Goal: Task Accomplishment & Management: Use online tool/utility

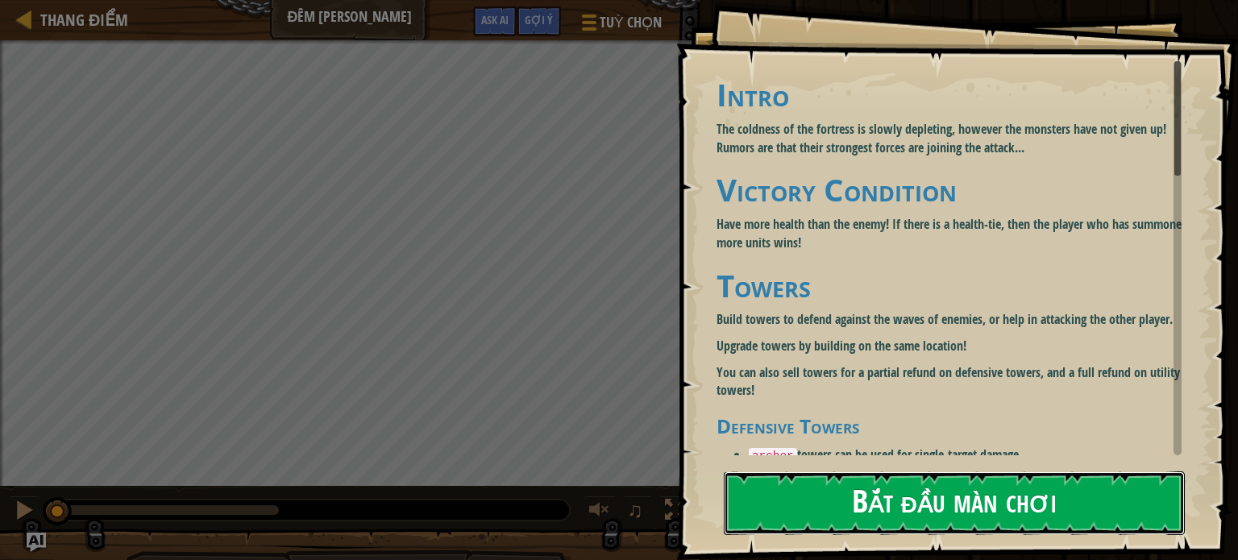
click at [913, 488] on button "Bắt đầu màn chơi" at bounding box center [954, 503] width 461 height 64
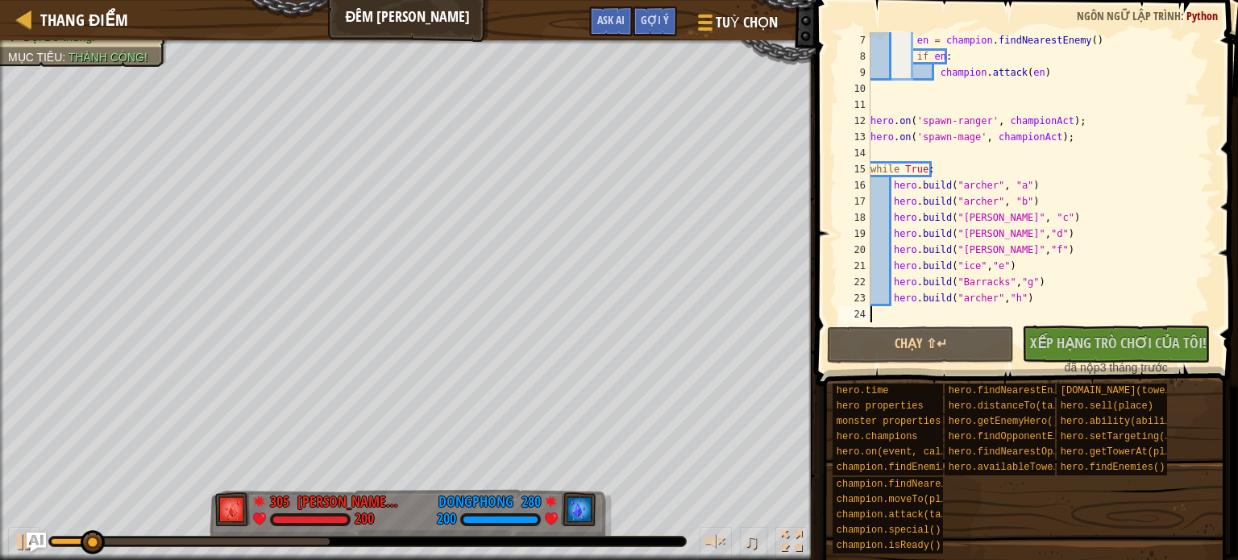
scroll to position [97, 0]
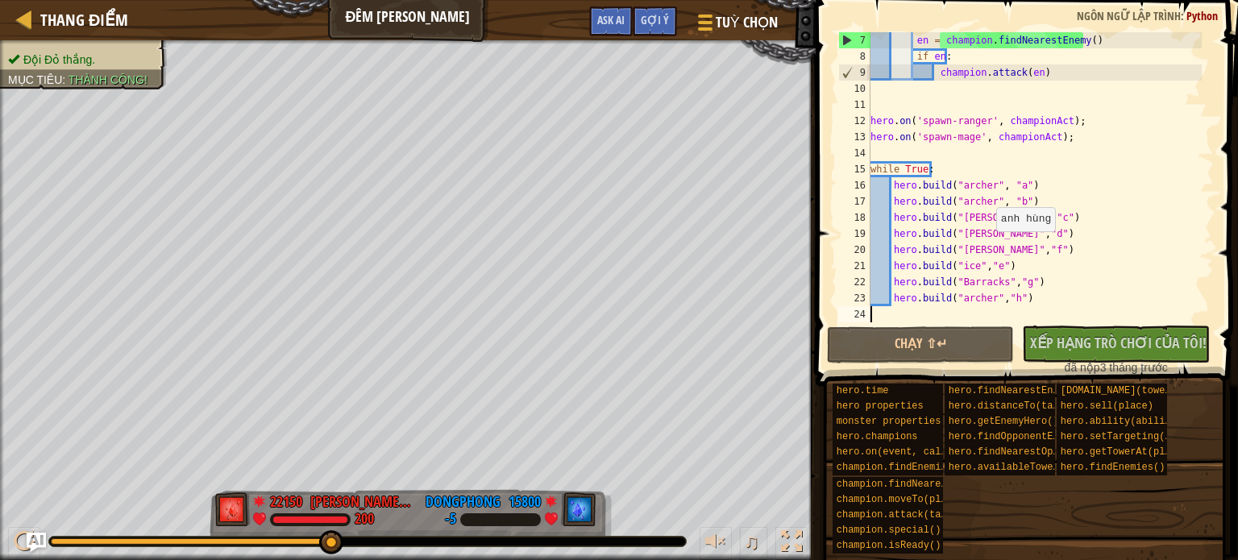
click at [987, 247] on div "en = champion . findNearestEnemy ( ) if en : champion . attack ( en ) hero . on…" at bounding box center [1034, 193] width 334 height 322
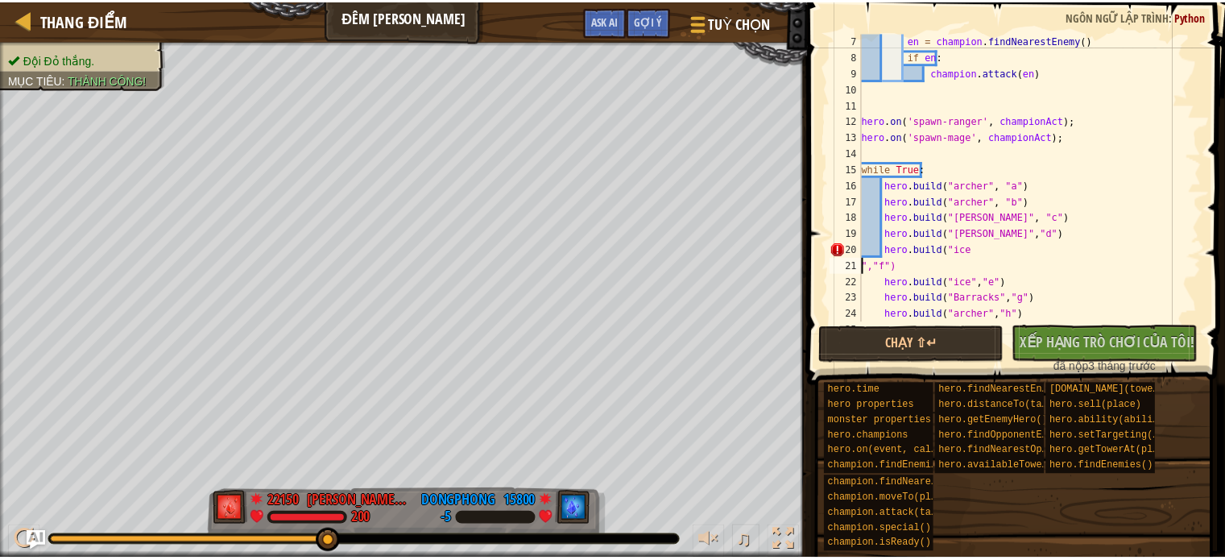
scroll to position [7, 1]
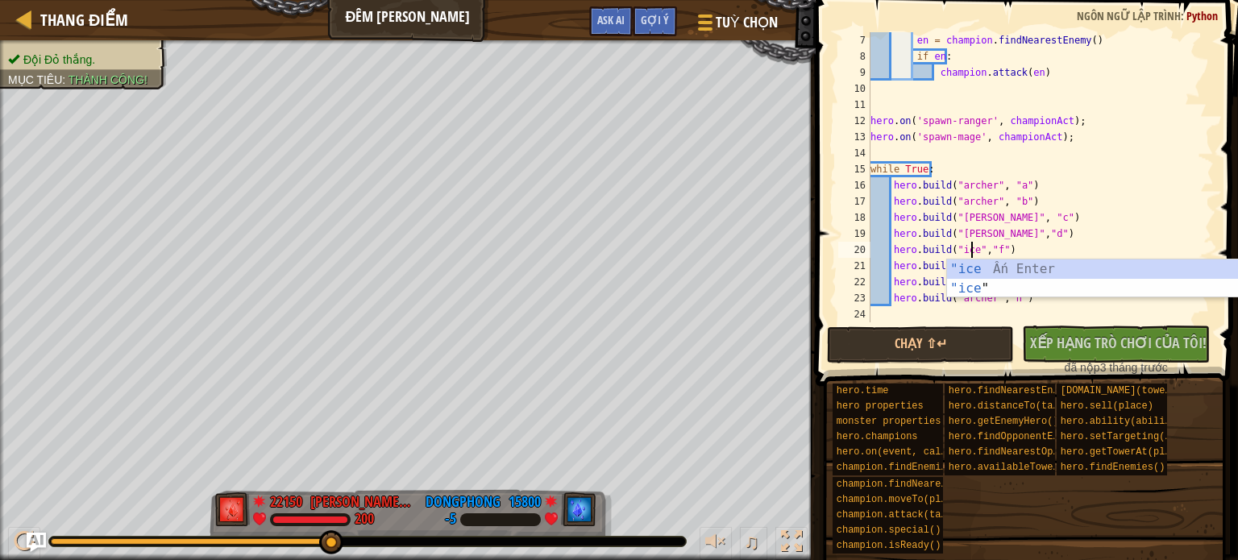
click at [1112, 203] on div "en = champion . findNearestEnemy ( ) if en : champion . attack ( en ) hero . on…" at bounding box center [1034, 193] width 334 height 322
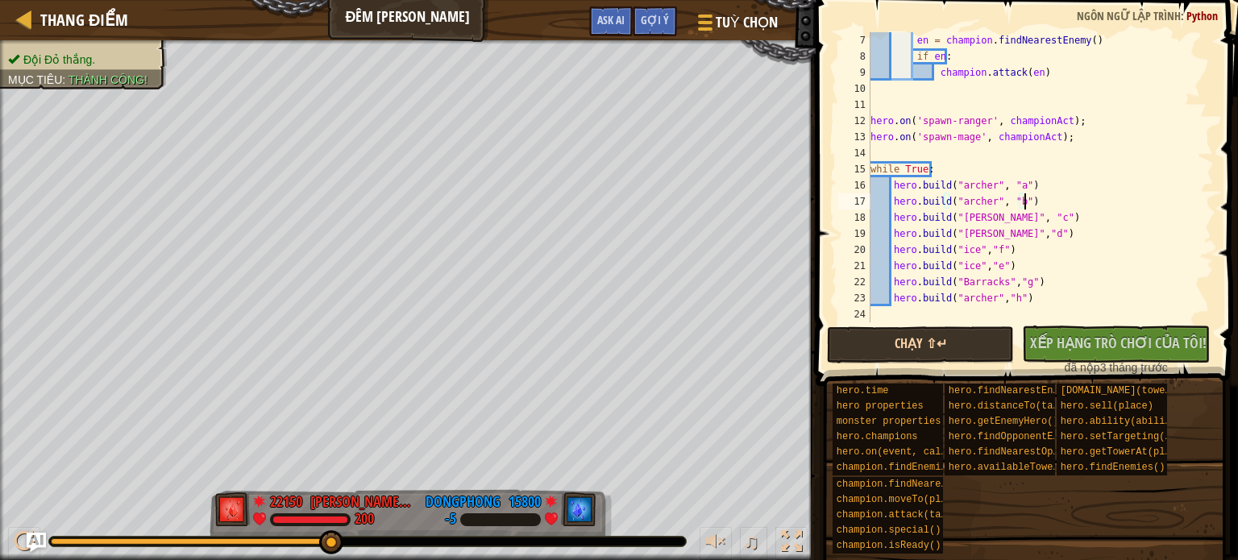
type textarea "[DOMAIN_NAME]("[PERSON_NAME]", "b")"
click at [978, 345] on button "Chạy ⇧↵" at bounding box center [921, 344] width 188 height 37
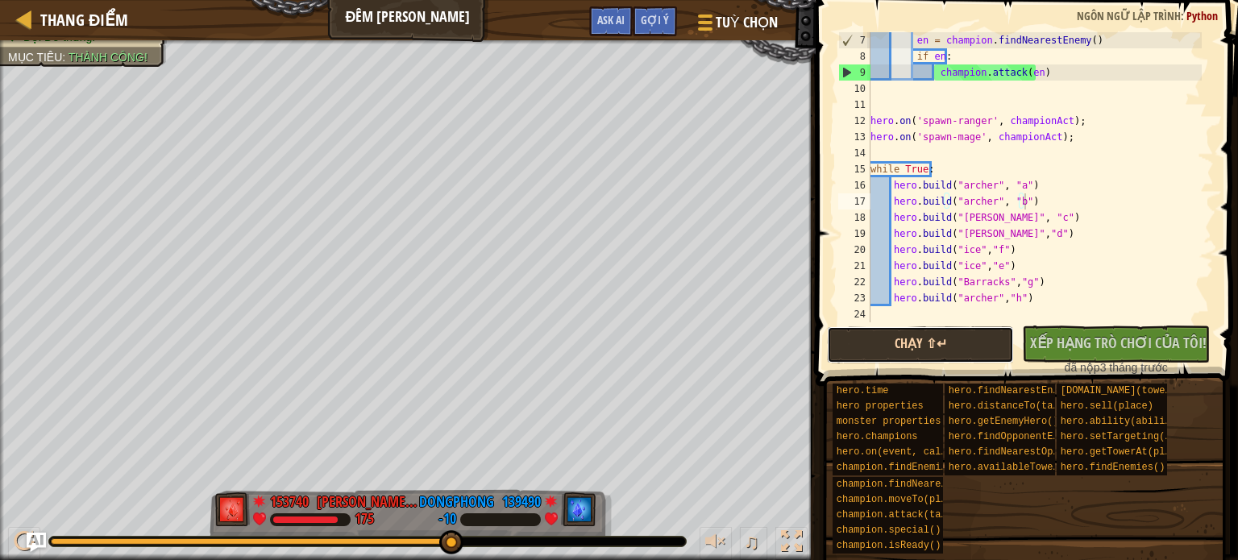
click at [867, 343] on button "Chạy ⇧↵" at bounding box center [921, 344] width 188 height 37
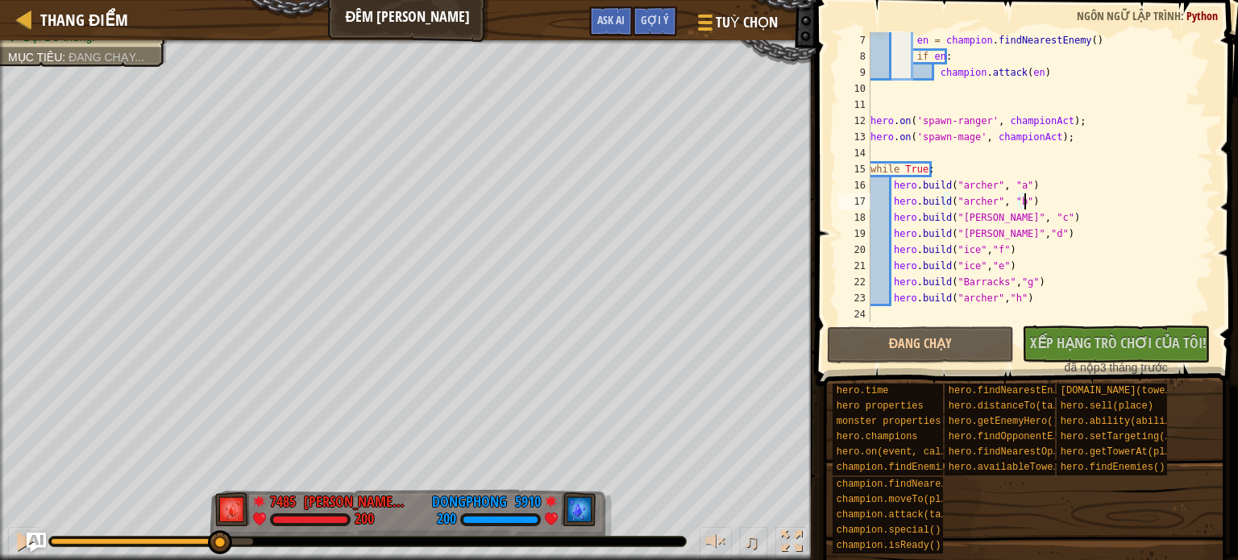
drag, startPoint x: 156, startPoint y: 537, endPoint x: 418, endPoint y: 531, distance: 261.9
click at [418, 531] on div "♫" at bounding box center [407, 537] width 815 height 48
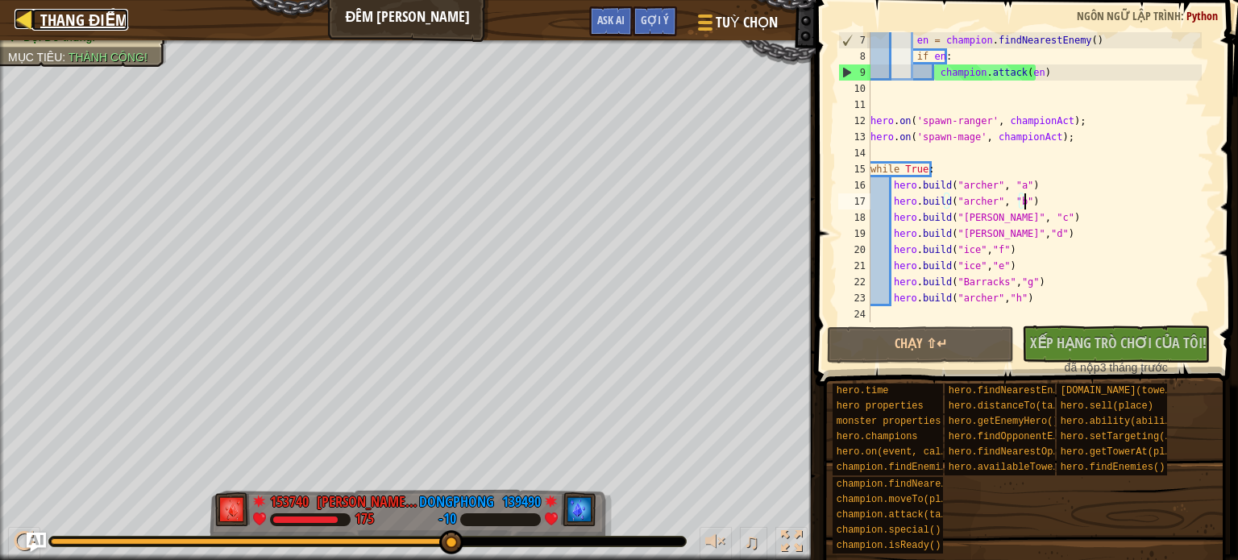
click at [44, 10] on span "Thang điểm" at bounding box center [84, 20] width 88 height 22
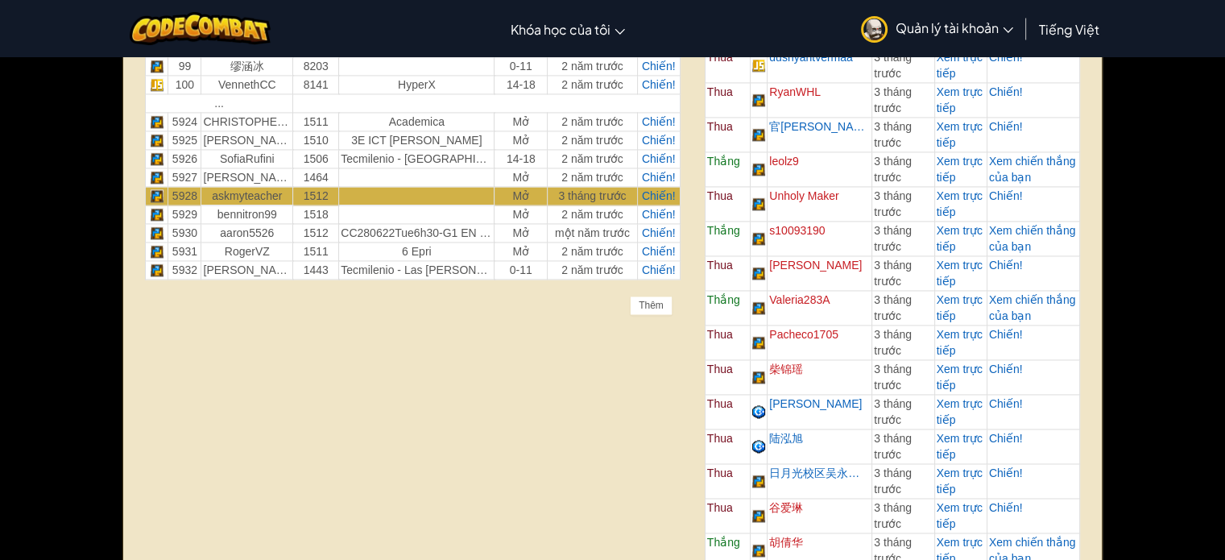
scroll to position [2337, 0]
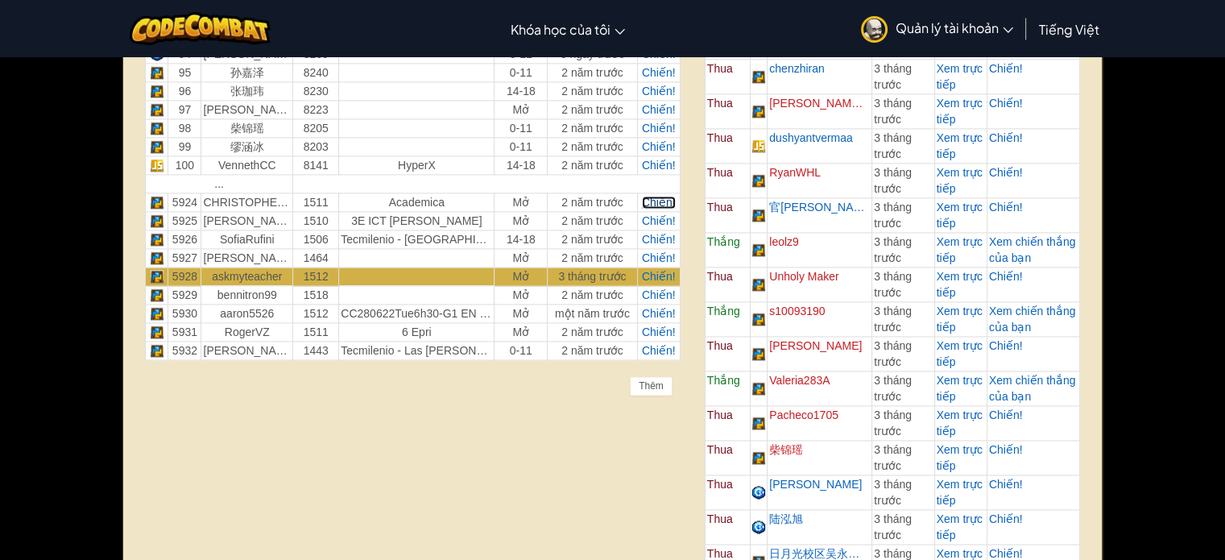
click at [661, 196] on span "Chiến!" at bounding box center [659, 202] width 34 height 13
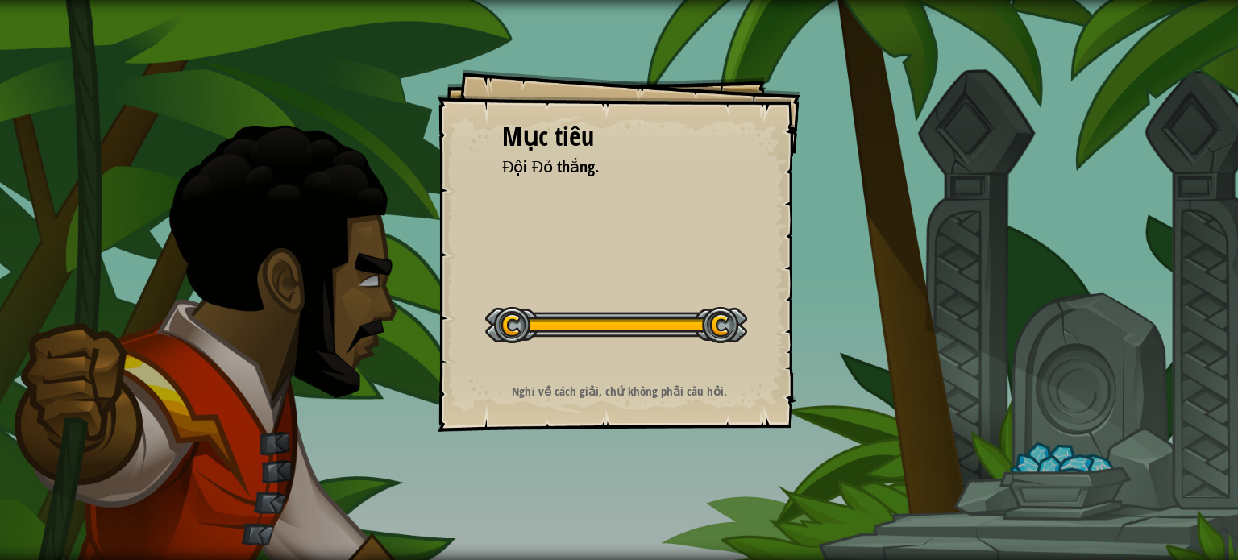
click at [620, 354] on div "Bắt đầu màn chơi" at bounding box center [616, 323] width 262 height 64
click at [648, 287] on div "Mục [PERSON_NAME] Đội Đỏ thắng. Bắt đầu màn [PERSON_NAME] kết nối được với serv…" at bounding box center [618, 250] width 363 height 363
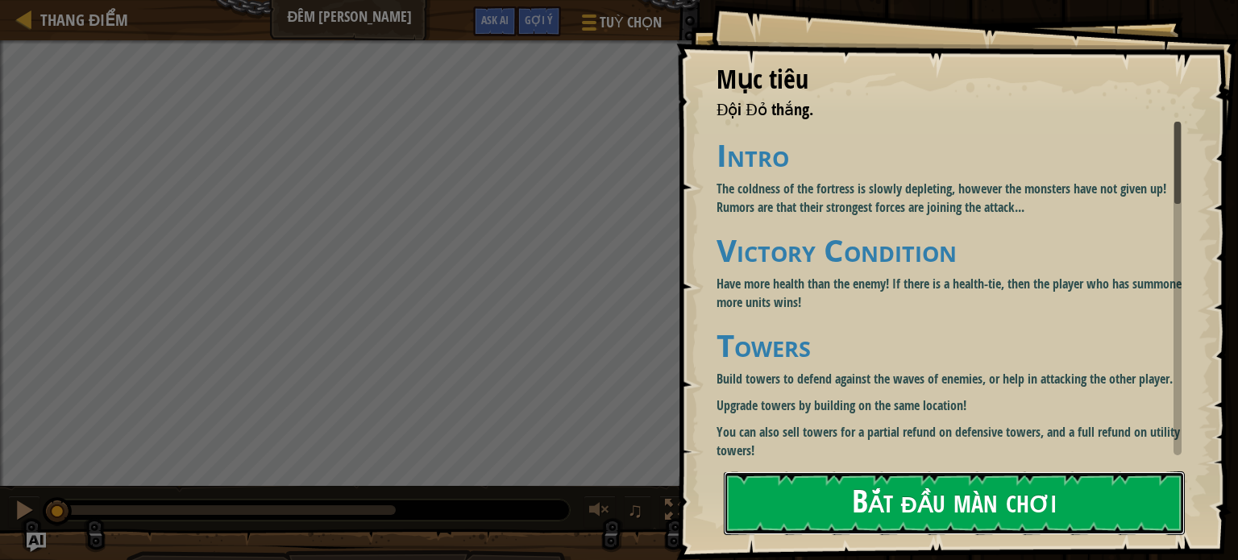
click at [877, 512] on button "Bắt đầu màn chơi" at bounding box center [954, 503] width 461 height 64
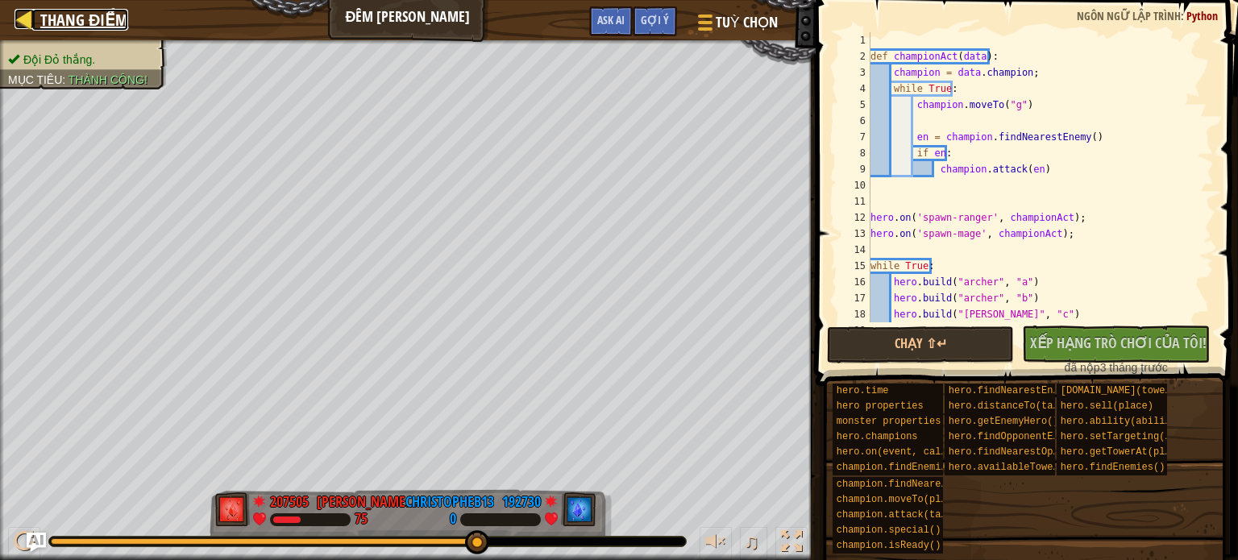
click at [48, 19] on span "Thang điểm" at bounding box center [84, 20] width 88 height 22
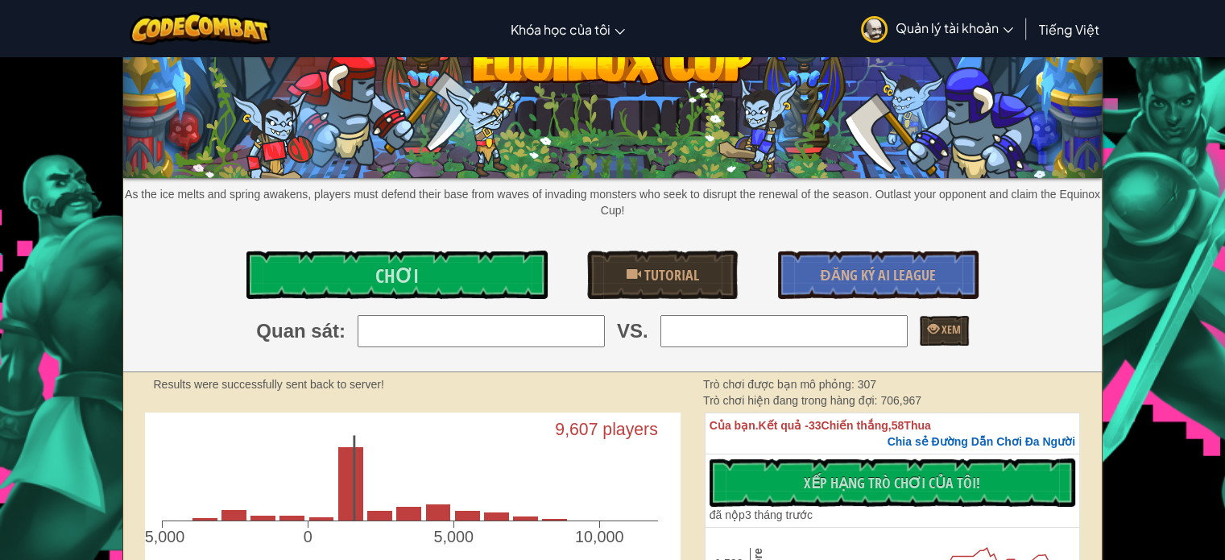
scroll to position [81, 0]
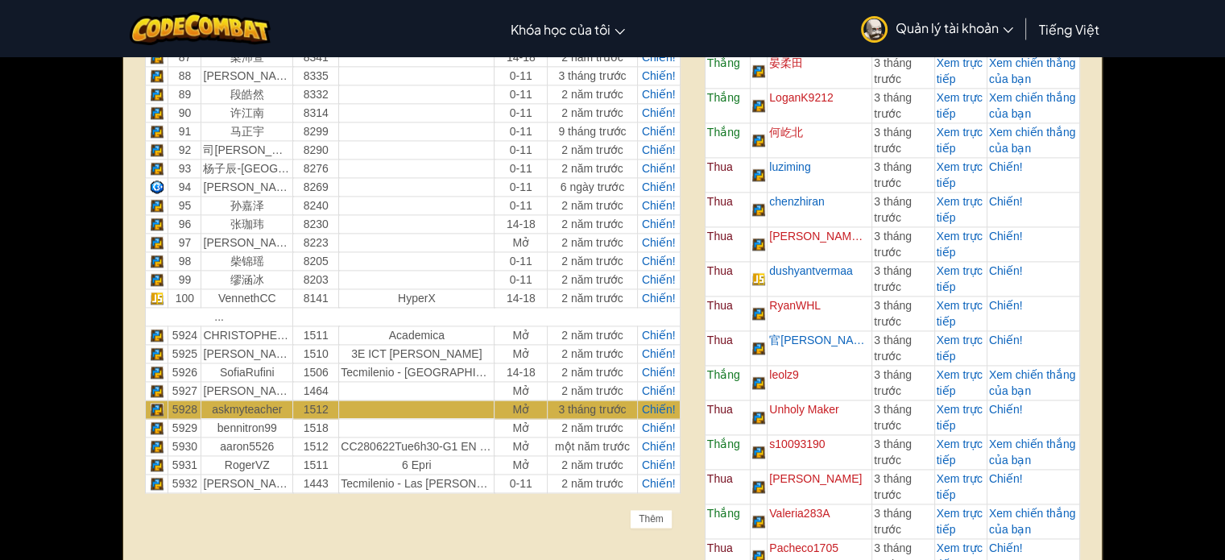
scroll to position [2175, 0]
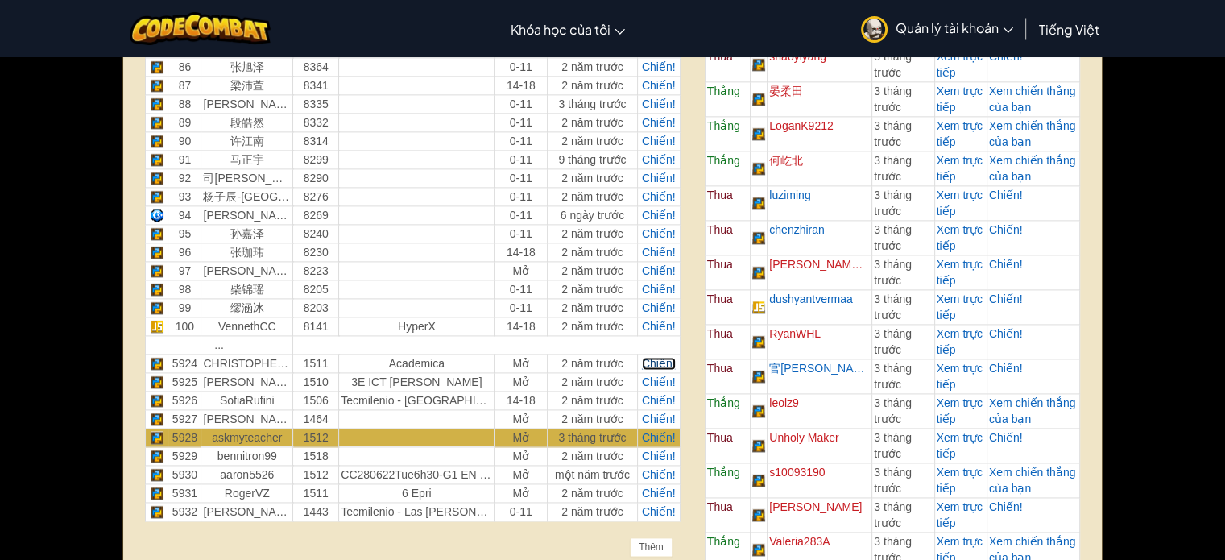
click at [658, 357] on span "Chiến!" at bounding box center [659, 363] width 34 height 13
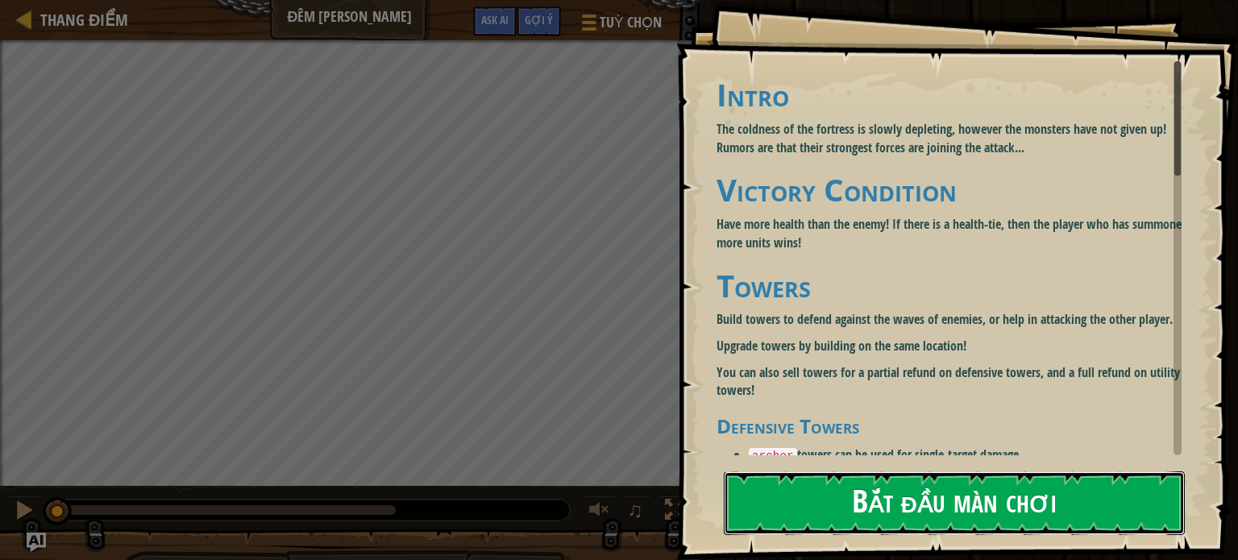
click at [938, 498] on button "Bắt đầu màn chơi" at bounding box center [954, 503] width 461 height 64
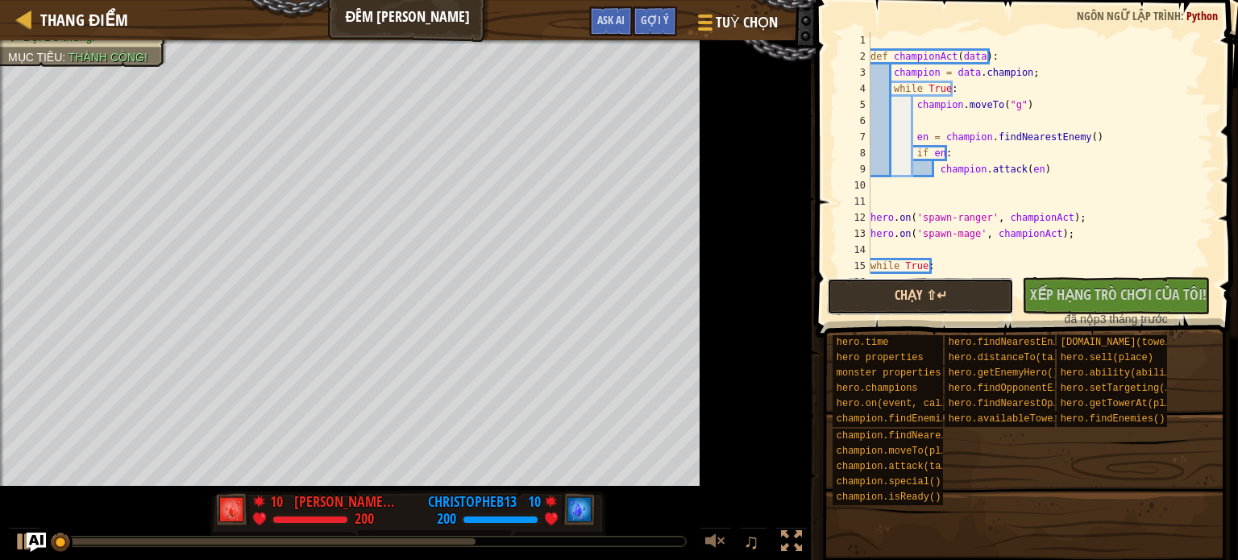
click at [950, 284] on button "Chạy ⇧↵" at bounding box center [921, 296] width 188 height 37
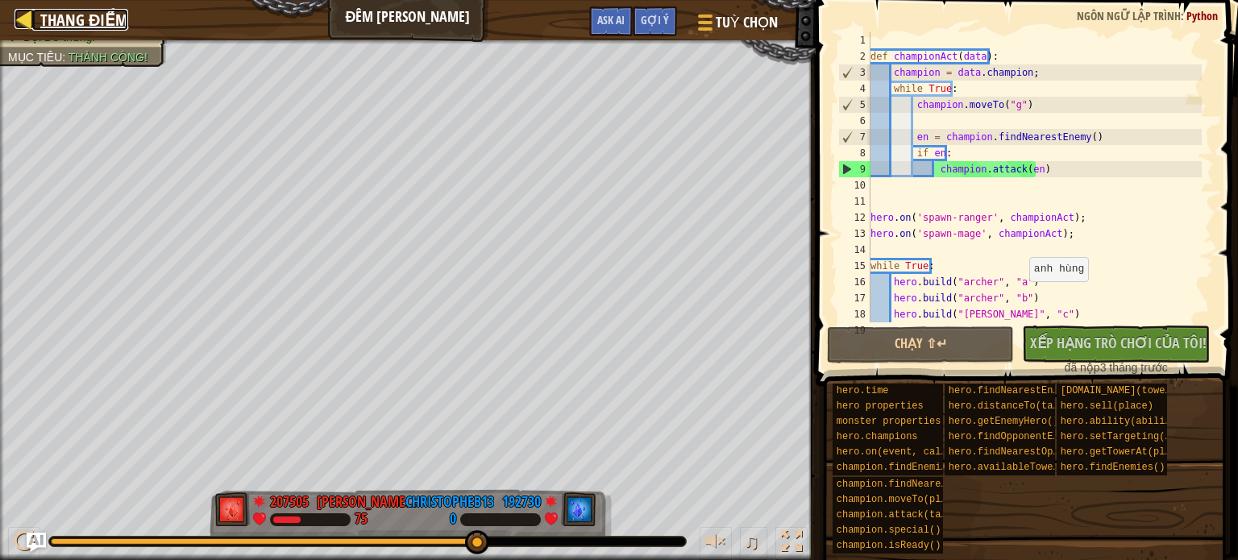
click at [30, 21] on div at bounding box center [25, 19] width 20 height 20
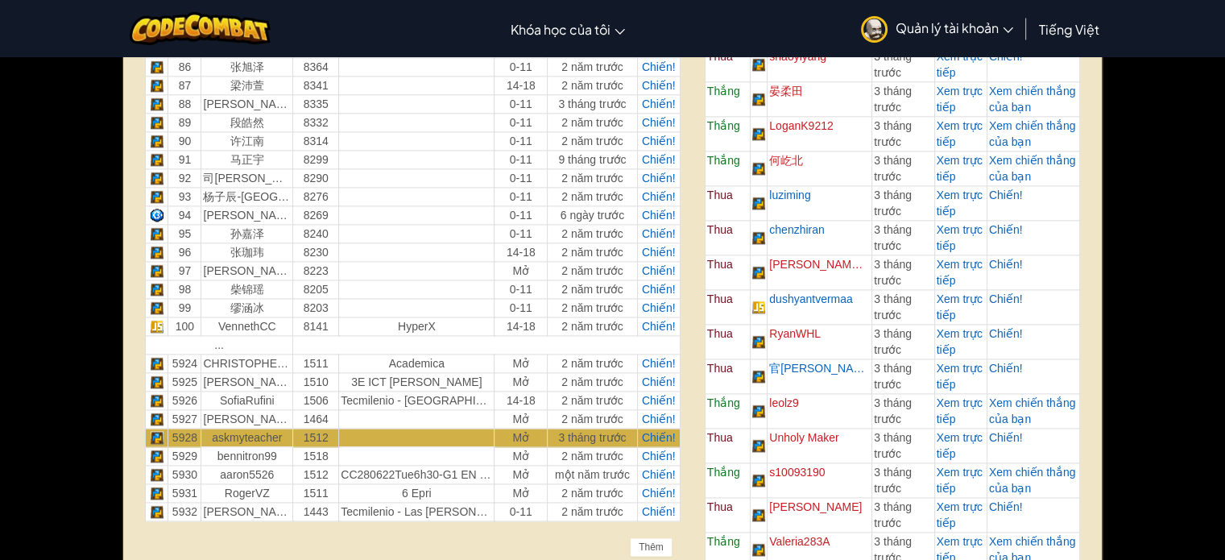
scroll to position [2256, 0]
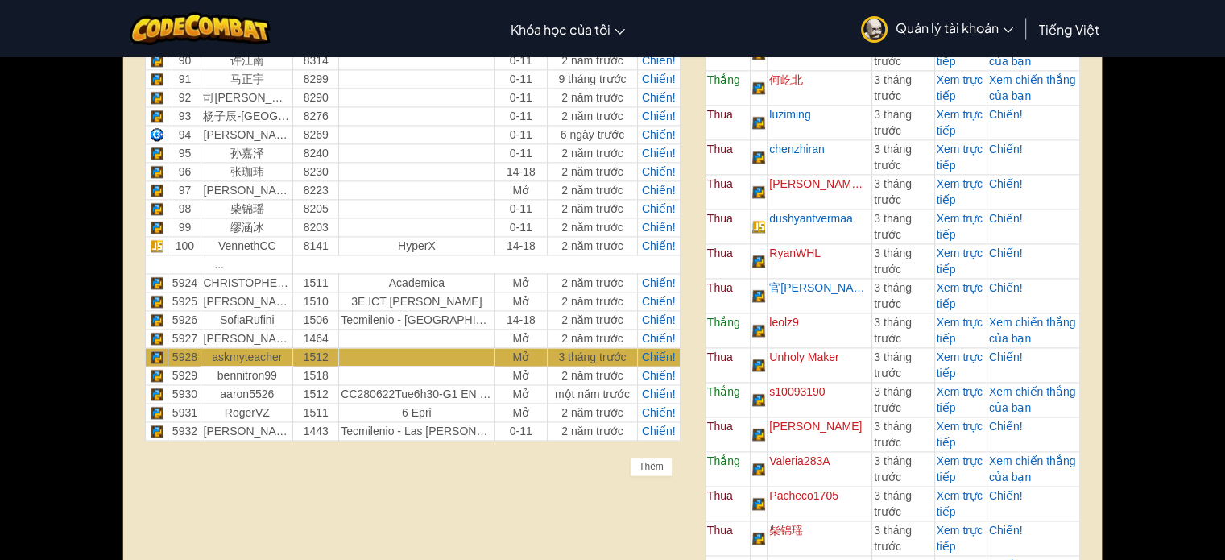
click at [638, 457] on div "Thêm" at bounding box center [651, 466] width 43 height 19
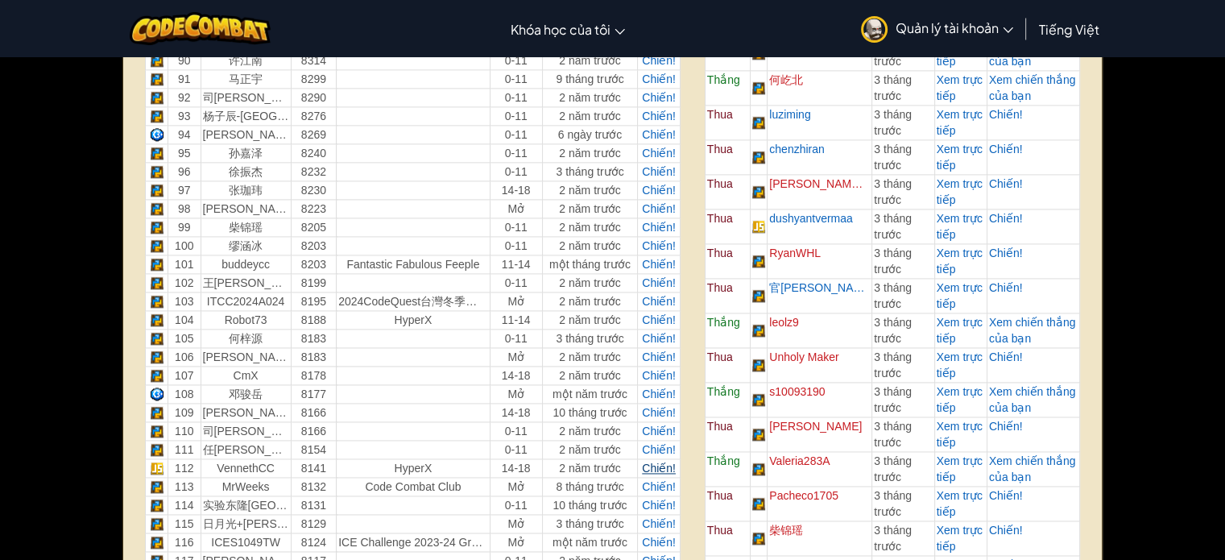
click at [659, 462] on span "Chiến!" at bounding box center [659, 468] width 34 height 13
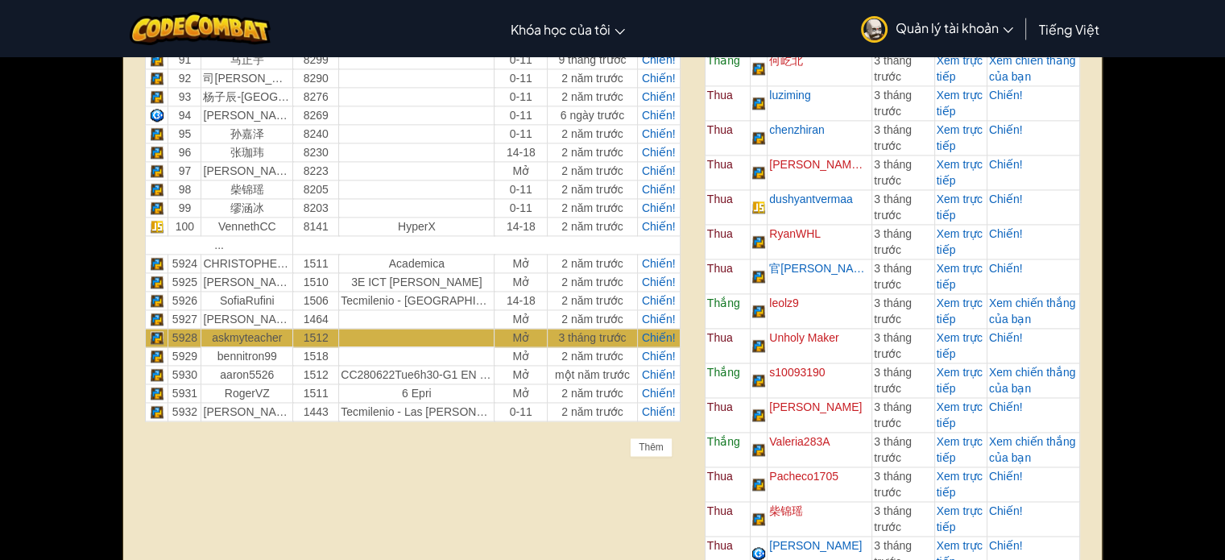
scroll to position [2256, 0]
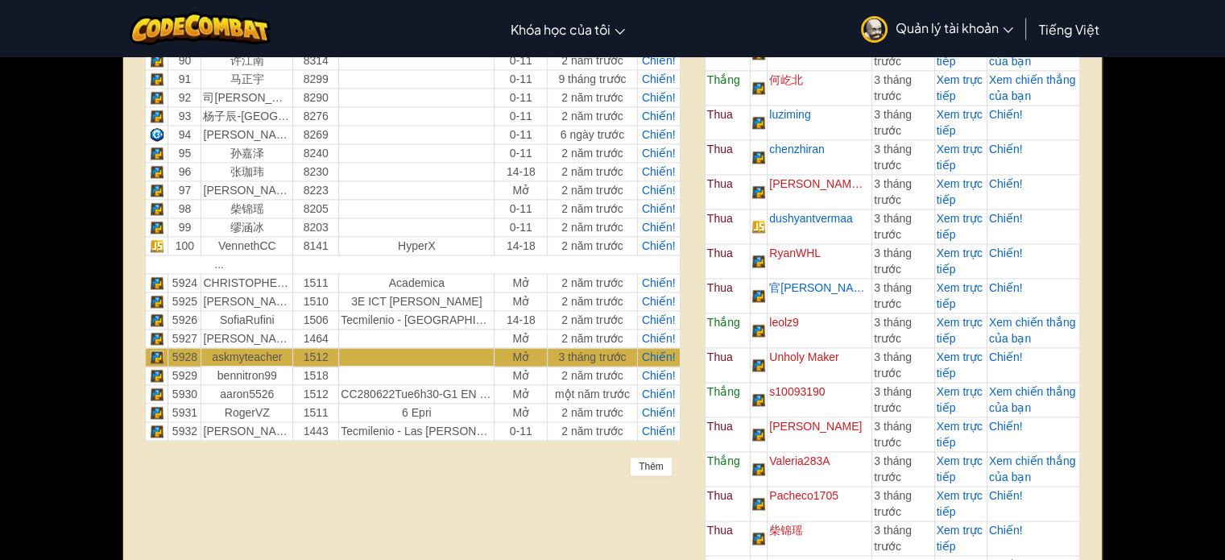
drag, startPoint x: 649, startPoint y: 453, endPoint x: 641, endPoint y: 446, distance: 10.3
click at [648, 457] on div "Thêm" at bounding box center [651, 466] width 43 height 19
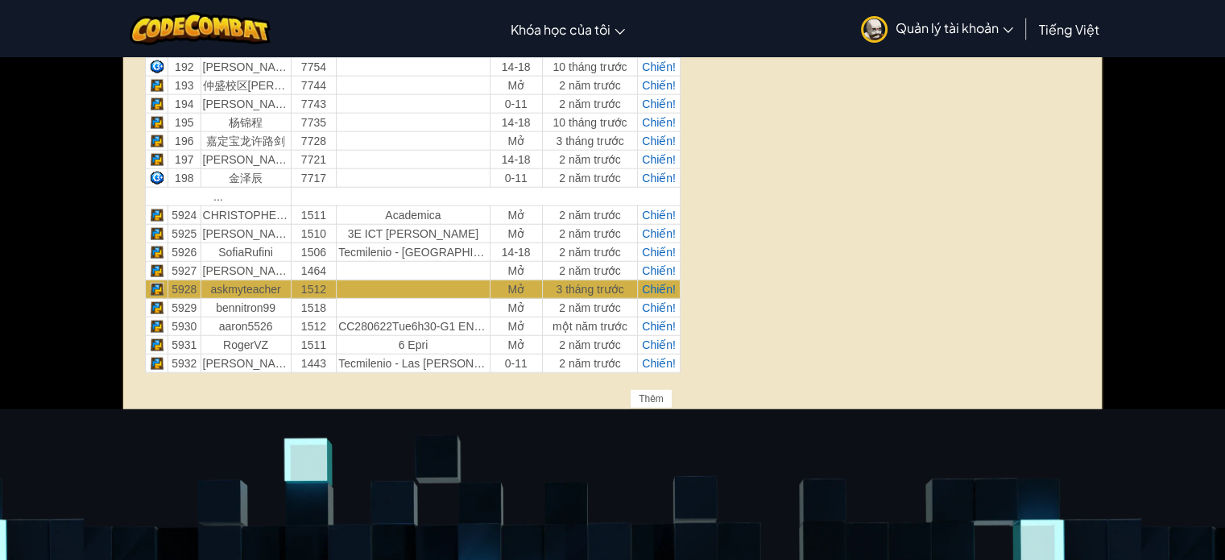
scroll to position [4190, 0]
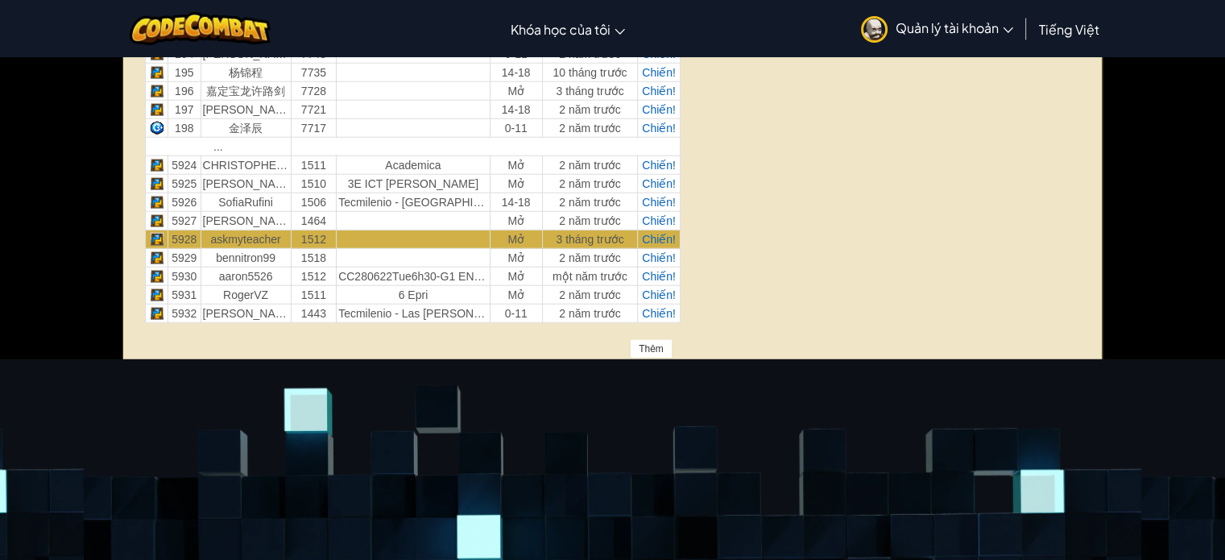
click at [655, 339] on div "Thêm" at bounding box center [651, 348] width 43 height 19
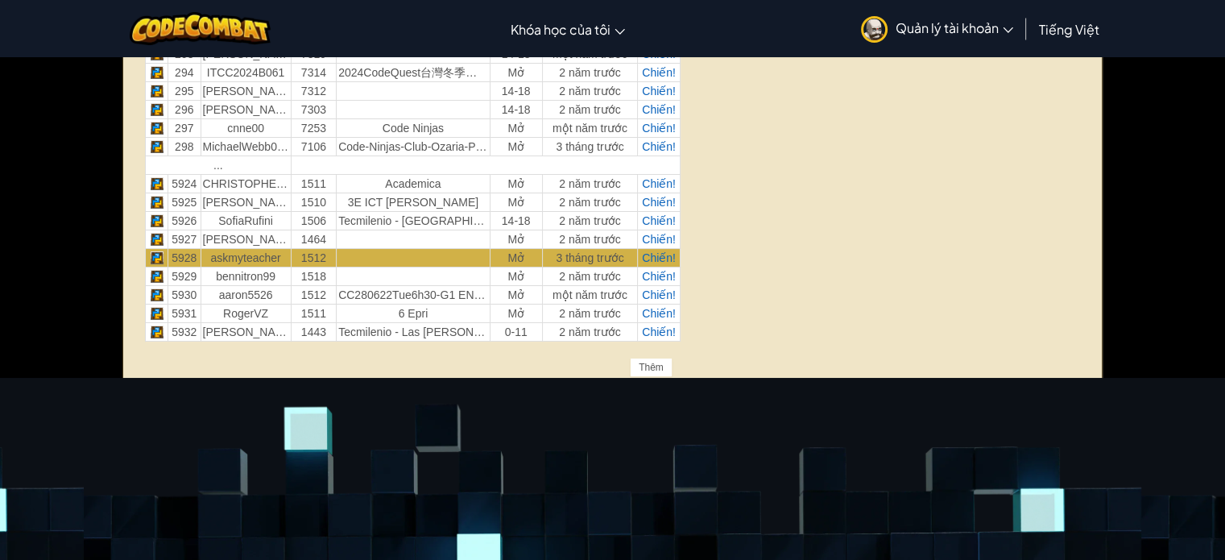
scroll to position [5882, 0]
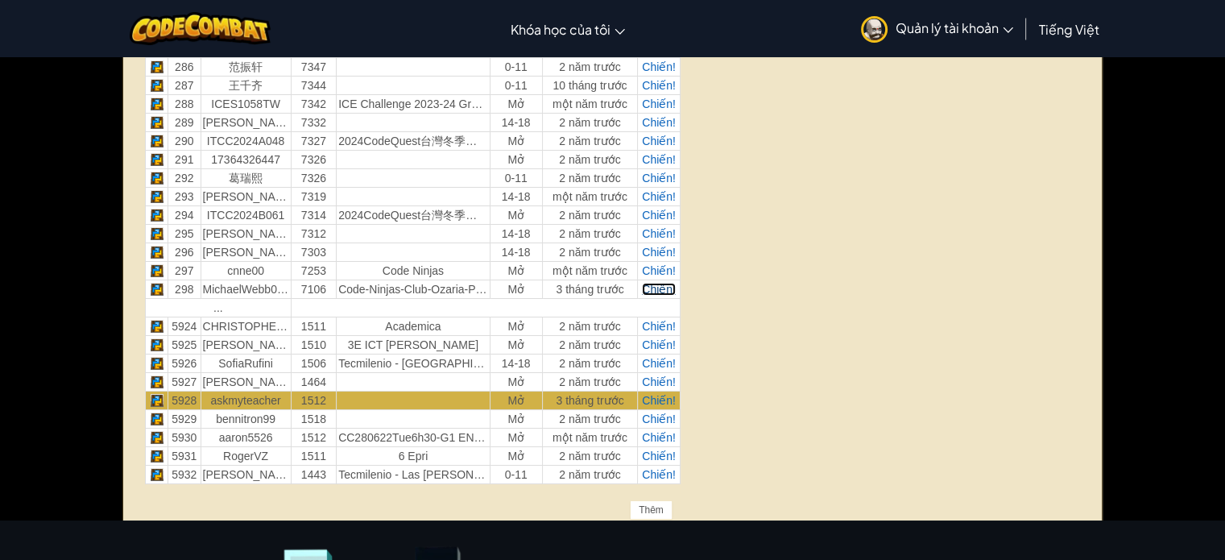
click at [670, 283] on span "Chiến!" at bounding box center [659, 289] width 34 height 13
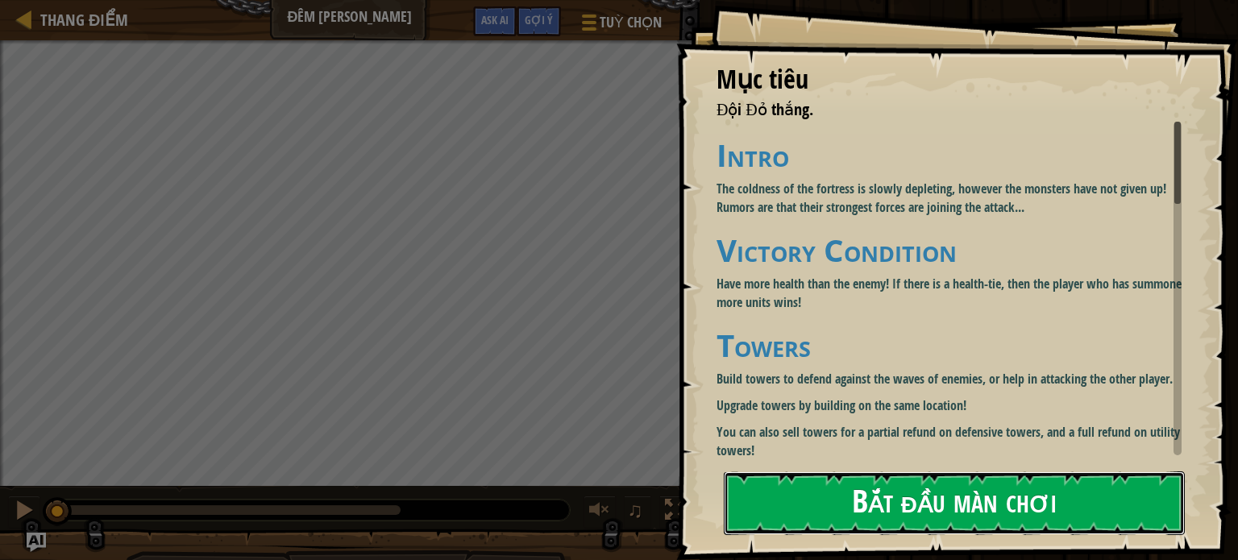
click at [1046, 499] on button "Bắt đầu màn chơi" at bounding box center [954, 503] width 461 height 64
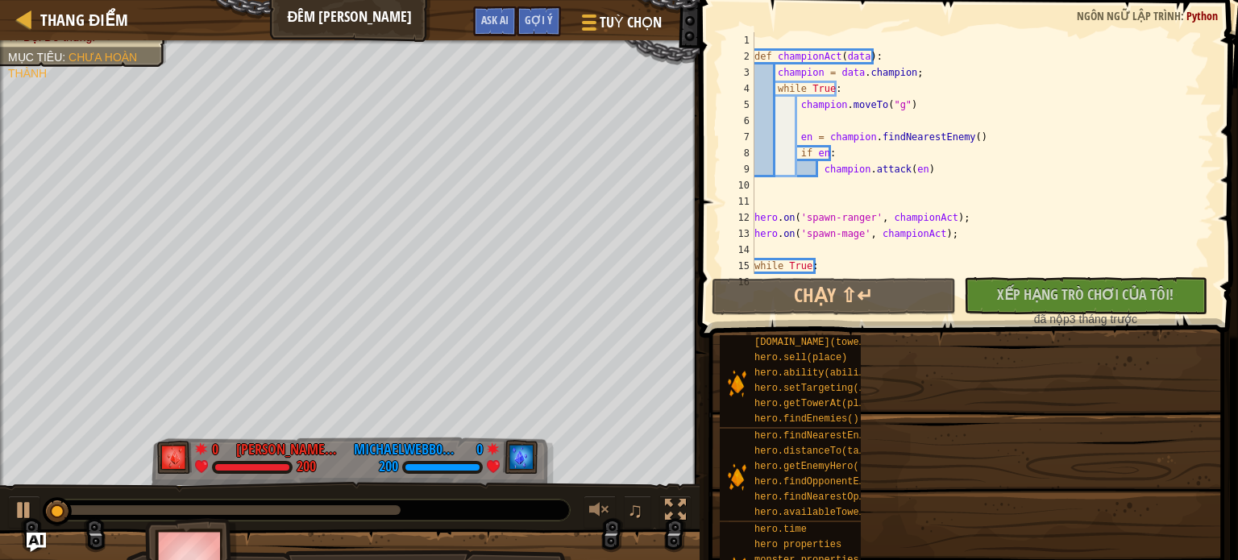
click at [944, 511] on div "Mục tiêu Đội Đỏ thắng. Intro The coldness of the fortress is slowly depleting, …" at bounding box center [619, 280] width 1238 height 560
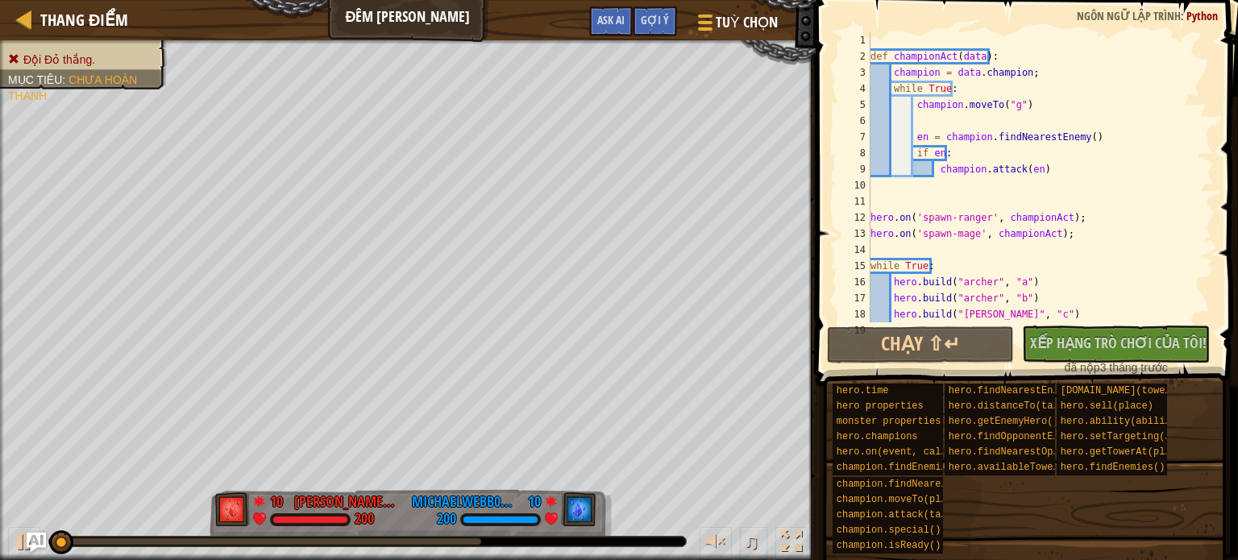
click at [81, 60] on div "Đội Đỏ thắng. Mục tiêu : Chưa hoàn thành" at bounding box center [83, 60] width 151 height 16
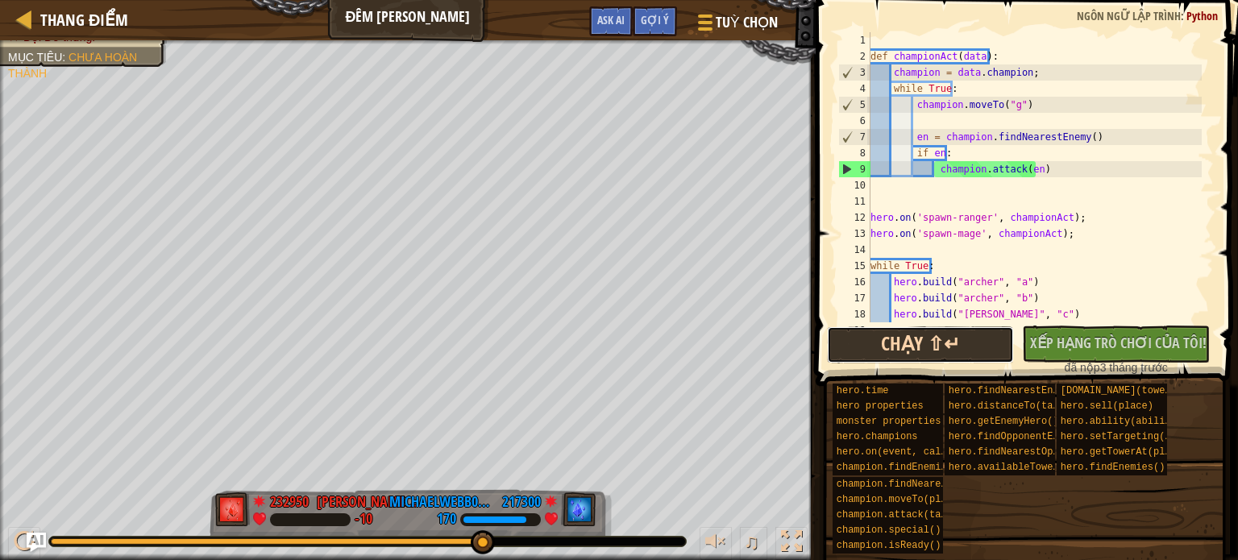
click at [929, 355] on button "Chạy ⇧↵" at bounding box center [921, 344] width 188 height 37
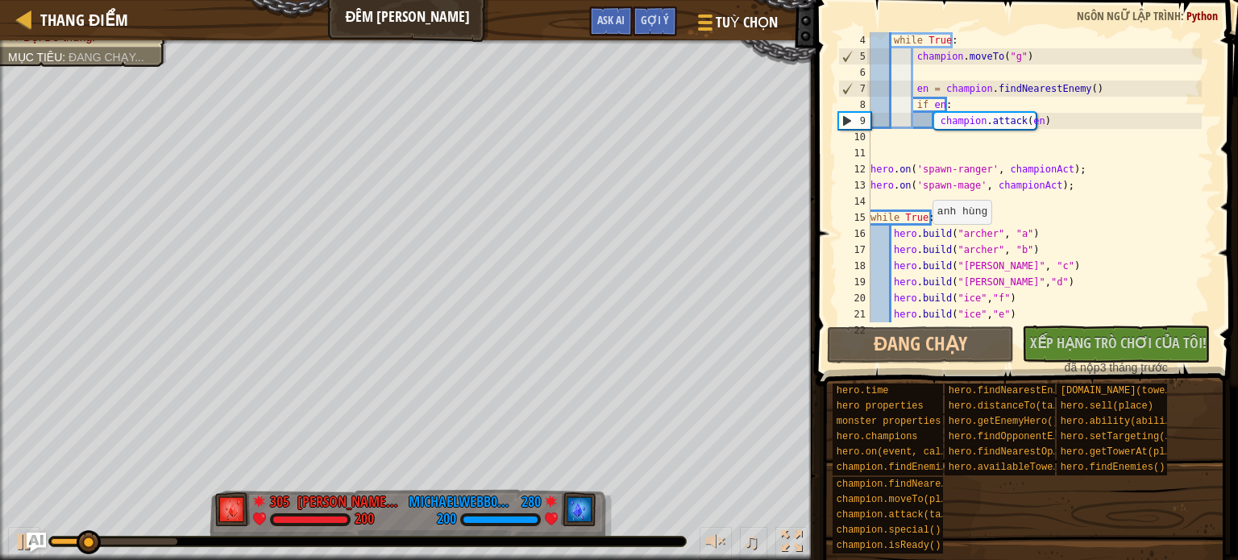
scroll to position [48, 0]
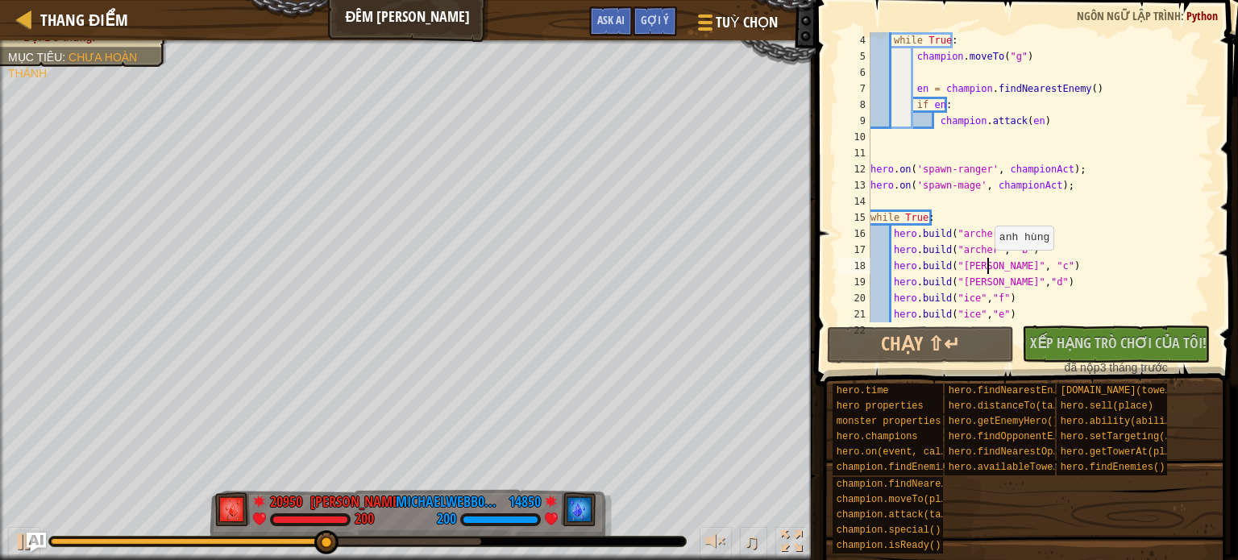
click at [986, 266] on div "while True : champion . moveTo ( "g" ) en = champion . findNearestEnemy ( ) if …" at bounding box center [1034, 193] width 334 height 322
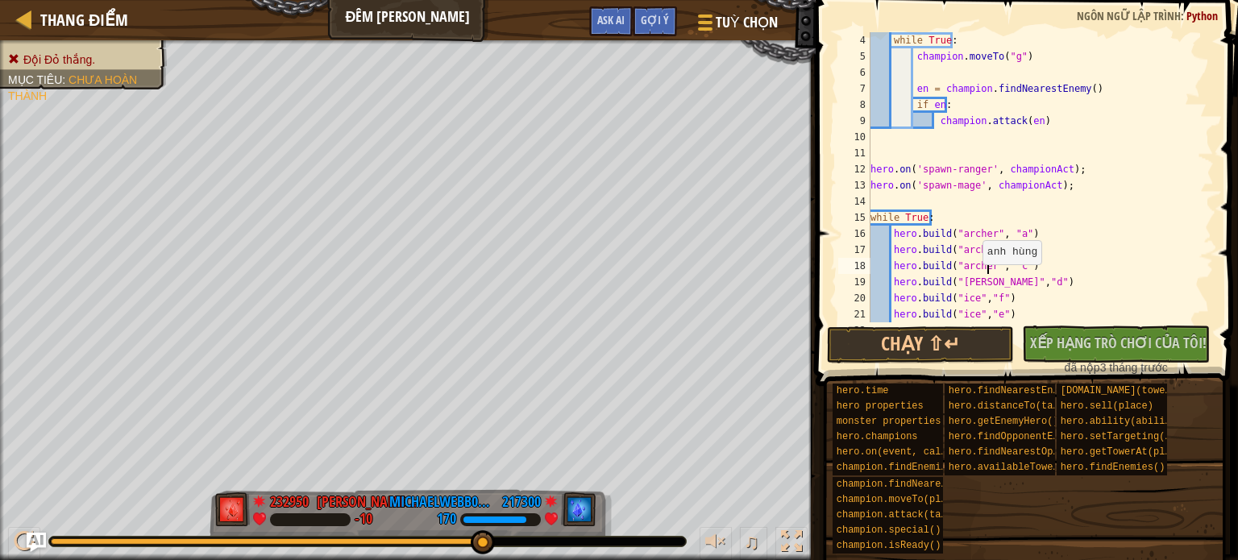
scroll to position [7, 10]
click at [989, 283] on div "while True : champion . moveTo ( "g" ) en = champion . findNearestEnemy ( ) if …" at bounding box center [1034, 193] width 334 height 322
type textarea "hero.build("ice","d")"
drag, startPoint x: 1177, startPoint y: 194, endPoint x: 1109, endPoint y: 322, distance: 144.9
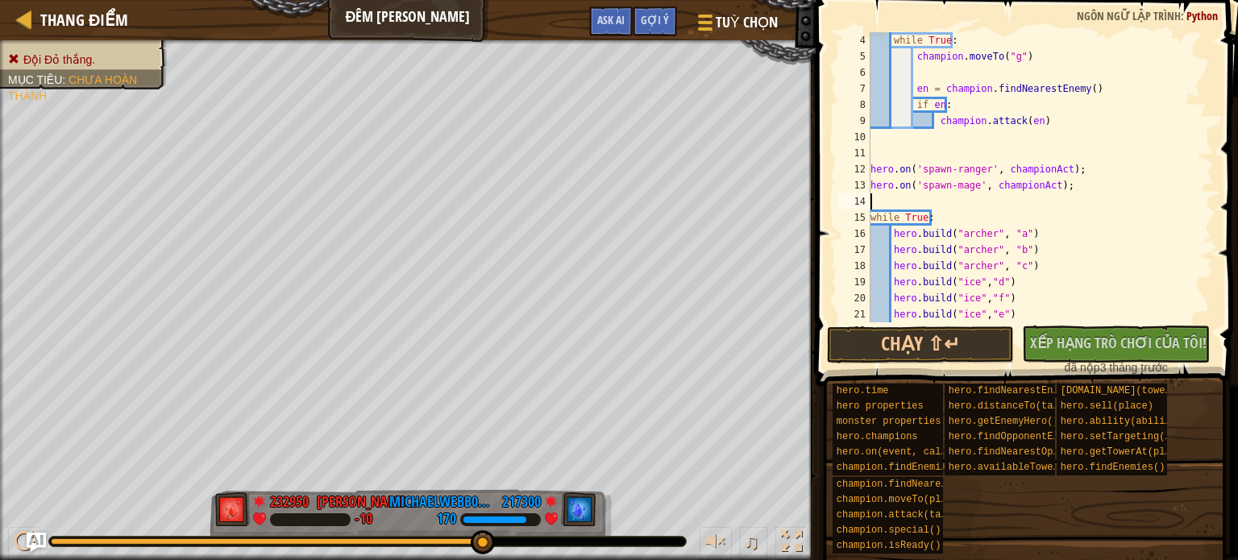
click at [1174, 199] on div "while True : champion . moveTo ( "g" ) en = champion . findNearestEnemy ( ) if …" at bounding box center [1034, 193] width 334 height 322
drag, startPoint x: 954, startPoint y: 336, endPoint x: 946, endPoint y: 344, distance: 11.4
click at [955, 338] on button "Chạy ⇧↵" at bounding box center [921, 344] width 188 height 37
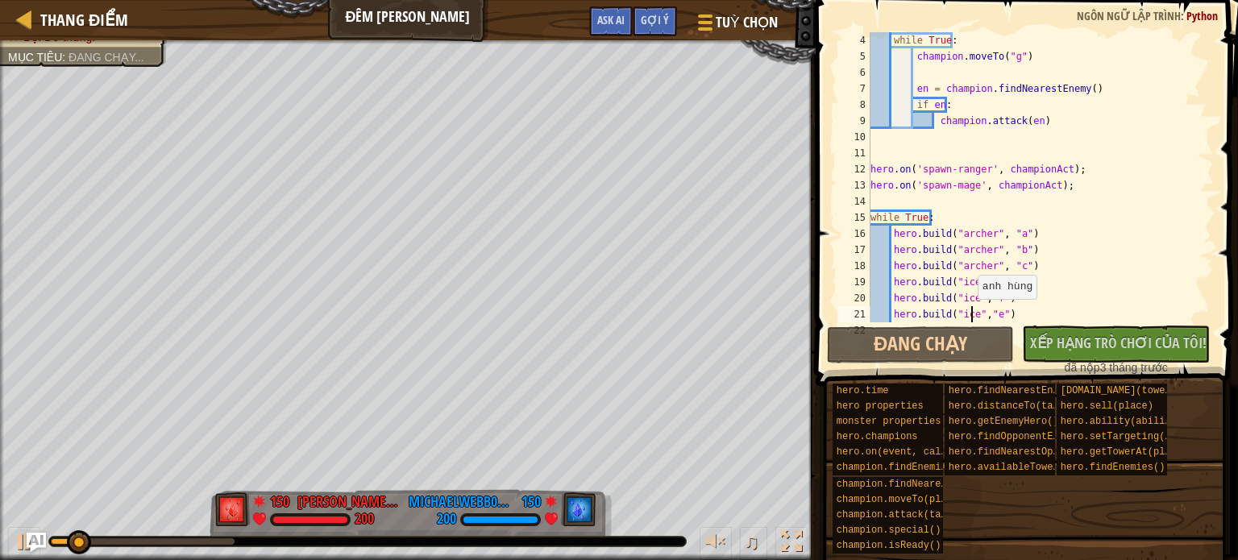
click at [969, 315] on div "while True : champion . moveTo ( "g" ) en = champion . findNearestEnemy ( ) if …" at bounding box center [1034, 193] width 334 height 322
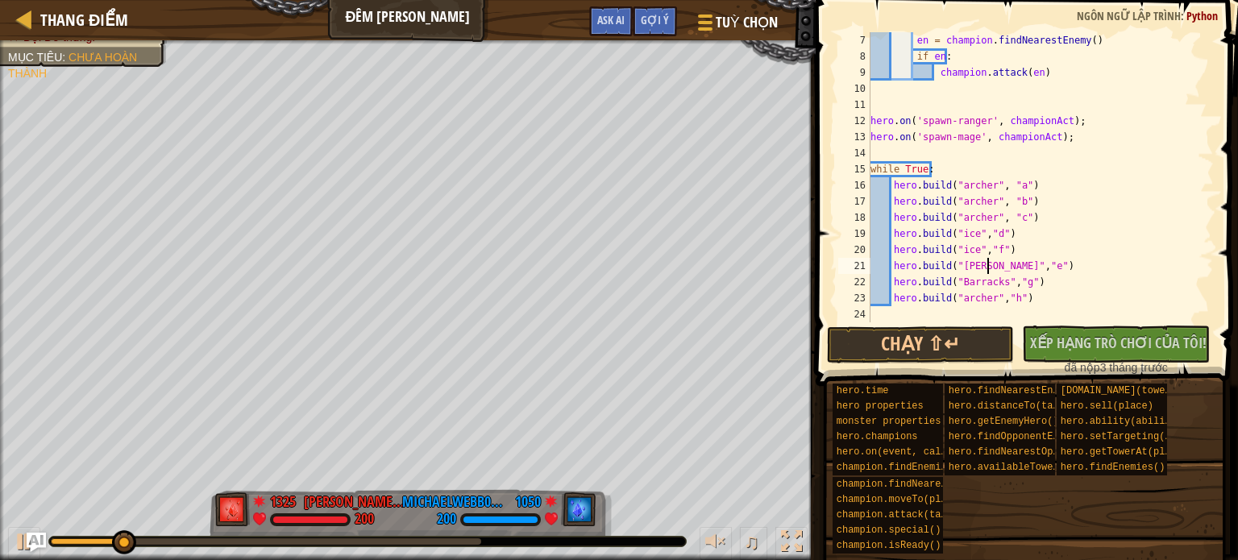
scroll to position [97, 0]
click at [994, 284] on div "en = champion . findNearestEnemy ( ) if en : champion . attack ( en ) hero . on…" at bounding box center [1034, 193] width 334 height 322
click at [975, 299] on div "en = champion . findNearestEnemy ( ) if en : champion . attack ( en ) hero . on…" at bounding box center [1034, 193] width 334 height 322
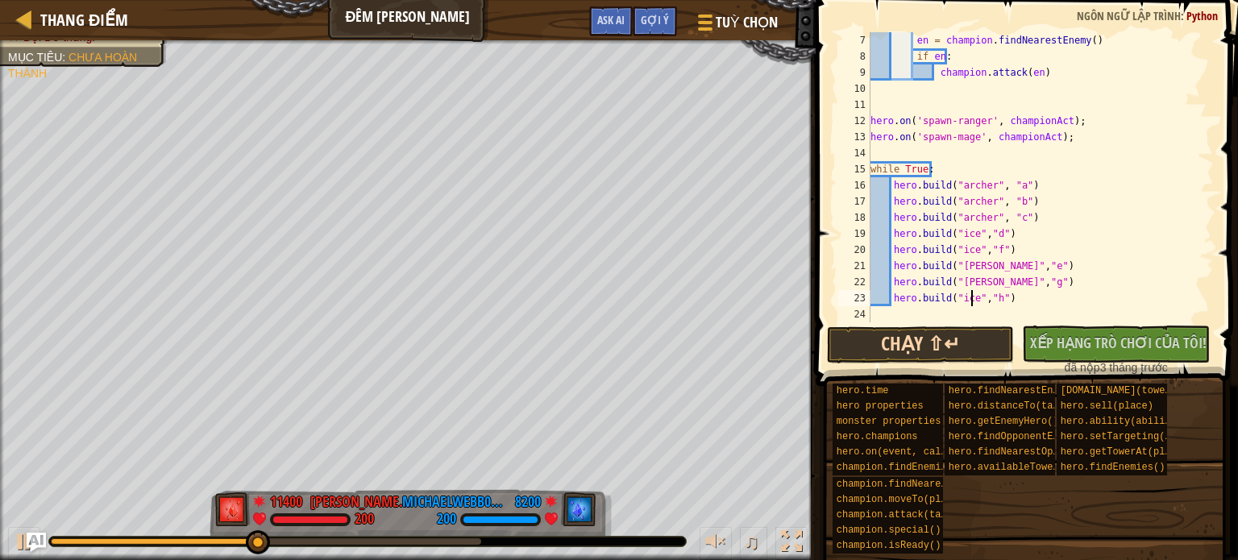
type textarea "hero.build("ice","h")"
click at [897, 357] on button "Chạy ⇧↵" at bounding box center [921, 344] width 188 height 37
